Goal: Find contact information: Find contact information

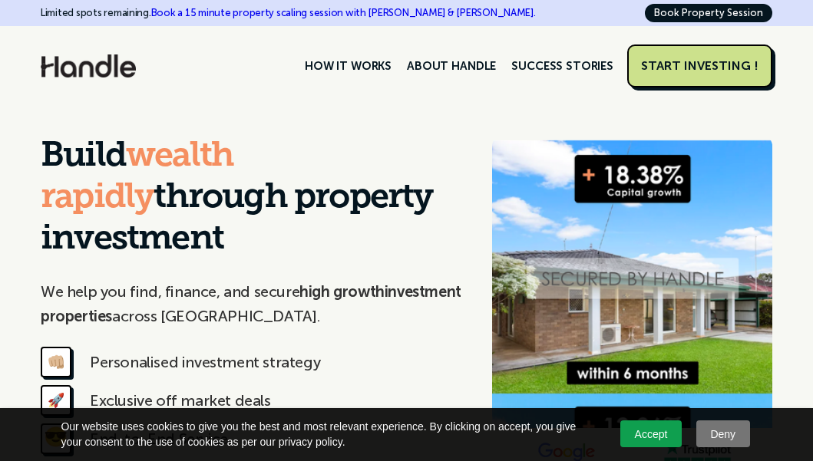
click at [647, 437] on link "Accept" at bounding box center [650, 433] width 61 height 27
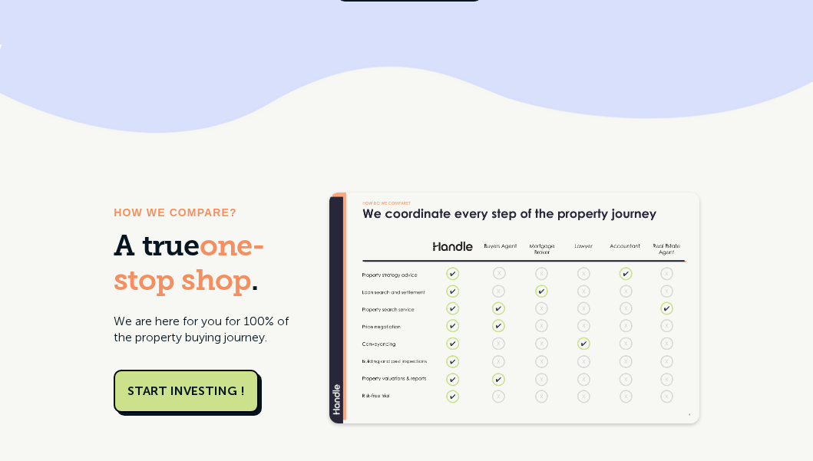
scroll to position [7363, 0]
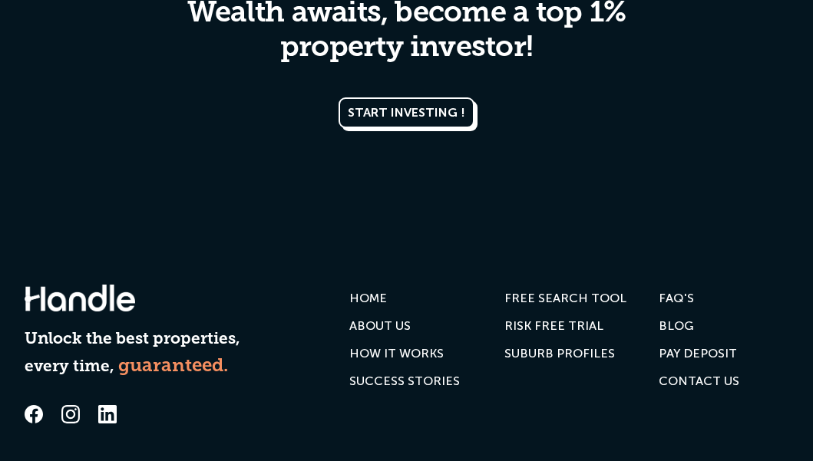
click at [380, 321] on div "Unlock the best properties, every time, guaranteed. HOME ABOUT US HOW IT WORKS …" at bounding box center [406, 401] width 763 height 330
click at [714, 374] on div "Contact us" at bounding box center [698, 381] width 81 height 15
